Goal: Information Seeking & Learning: Find specific fact

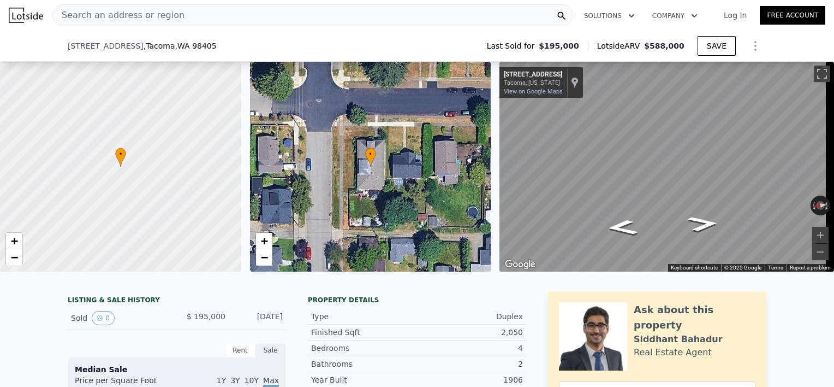
scroll to position [287, 0]
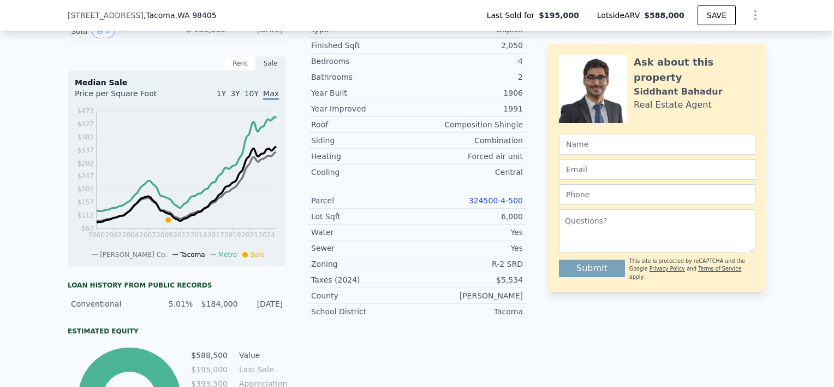
click at [502, 205] on link "324500-4-500" at bounding box center [496, 200] width 54 height 9
drag, startPoint x: 472, startPoint y: 208, endPoint x: 519, endPoint y: 210, distance: 47.0
click at [519, 209] on div "Parcel 324500-4-500" at bounding box center [417, 201] width 218 height 16
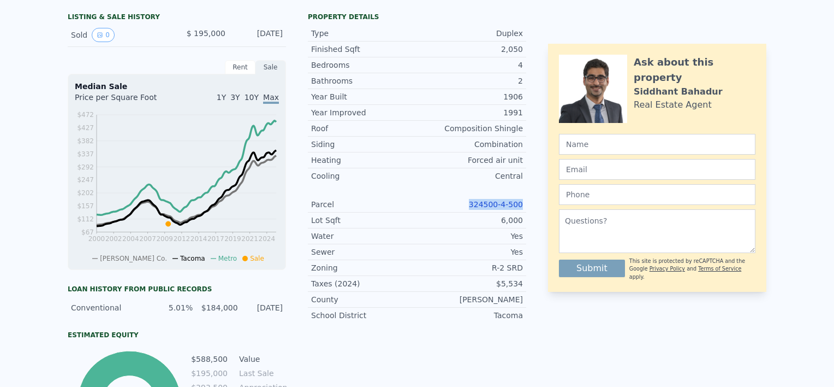
scroll to position [0, 0]
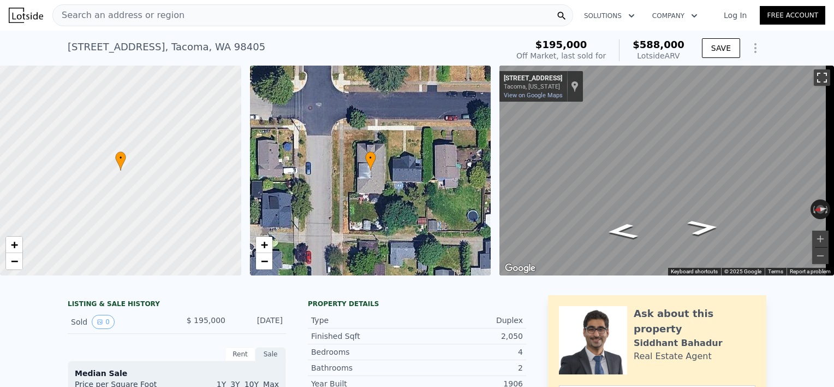
click at [814, 80] on button "Toggle fullscreen view" at bounding box center [822, 77] width 16 height 16
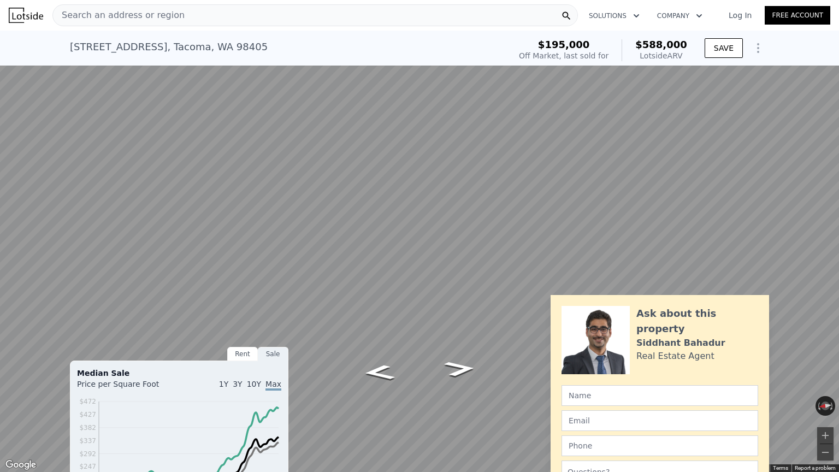
click at [823, 8] on button "Toggle fullscreen view" at bounding box center [826, 12] width 16 height 16
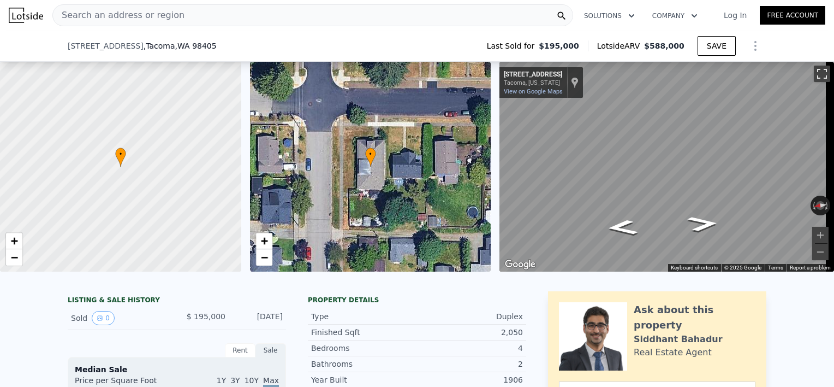
scroll to position [221, 0]
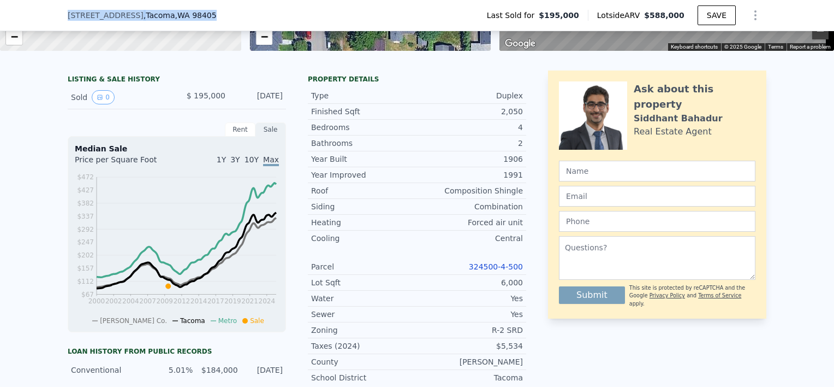
drag, startPoint x: 195, startPoint y: 19, endPoint x: 60, endPoint y: 13, distance: 135.5
click at [60, 13] on div "[STREET_ADDRESS] Last Sold for $195,000 Lotside ARV $588,000 SAVE" at bounding box center [417, 15] width 834 height 31
drag, startPoint x: 63, startPoint y: 15, endPoint x: 25, endPoint y: 121, distance: 112.3
click at [25, 121] on div "LISTING & SALE HISTORY Sold 0 $ 195,000 [DATE] Rent Sale Rent over time Price p…" at bounding box center [417, 315] width 834 height 506
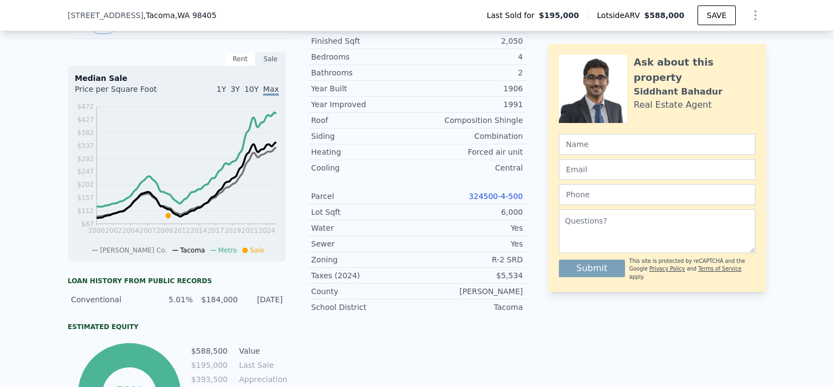
scroll to position [293, 0]
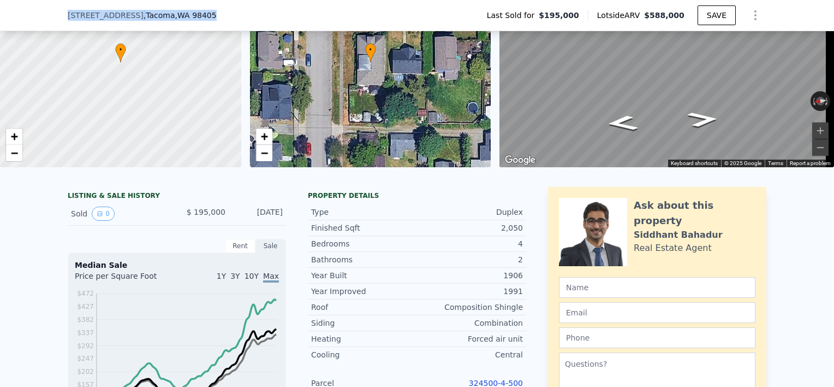
drag, startPoint x: 209, startPoint y: 12, endPoint x: 57, endPoint y: -3, distance: 152.5
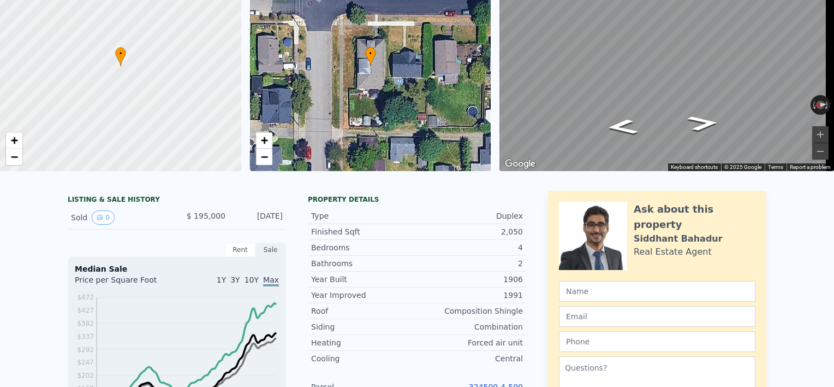
scroll to position [30, 0]
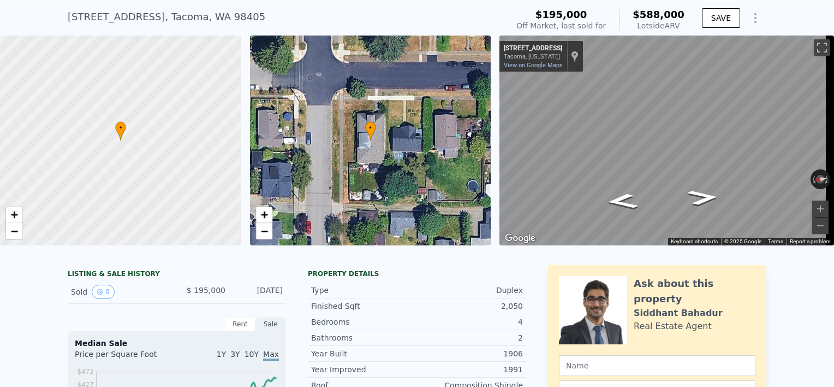
copy div "Search an address or region Solutions Company Open main menu Log In Free Accoun…"
drag, startPoint x: 229, startPoint y: 14, endPoint x: 66, endPoint y: 15, distance: 163.8
click at [68, 15] on div "[STREET_ADDRESS] Sold [DATE] for $195k (~ARV $588k )" at bounding box center [286, 20] width 436 height 31
copy div "[STREET_ADDRESS]"
